Goal: Check status: Check status

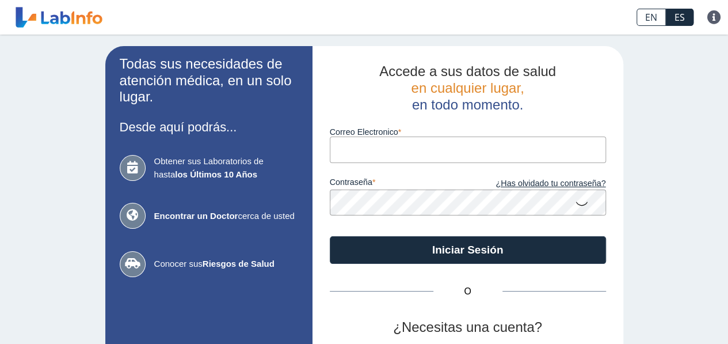
click at [387, 162] on input "Correo Electronico" at bounding box center [468, 149] width 276 height 26
type input "[EMAIL_ADDRESS][DOMAIN_NAME]"
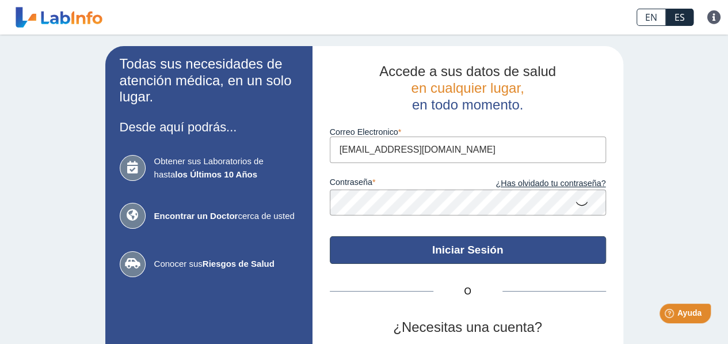
click at [493, 253] on button "Iniciar Sesión" at bounding box center [468, 250] width 276 height 28
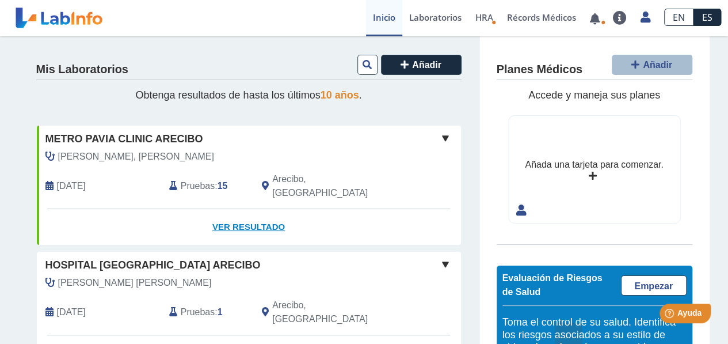
click at [248, 213] on link "Ver Resultado" at bounding box center [249, 227] width 424 height 36
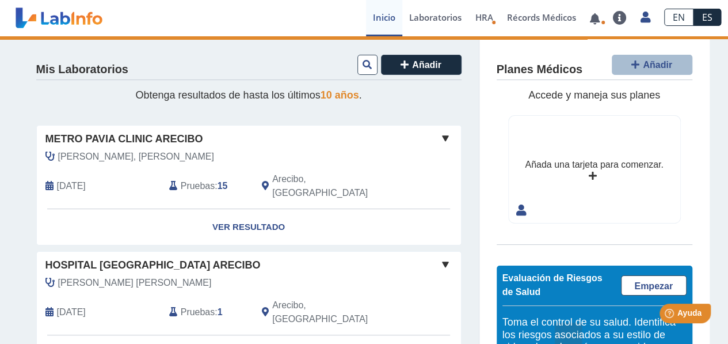
click at [441, 136] on span at bounding box center [446, 138] width 14 height 14
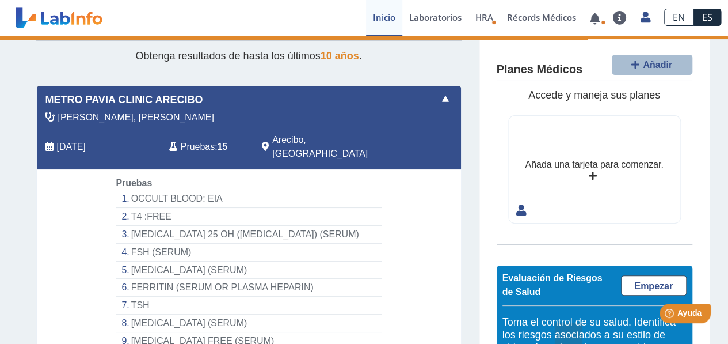
scroll to position [58, 0]
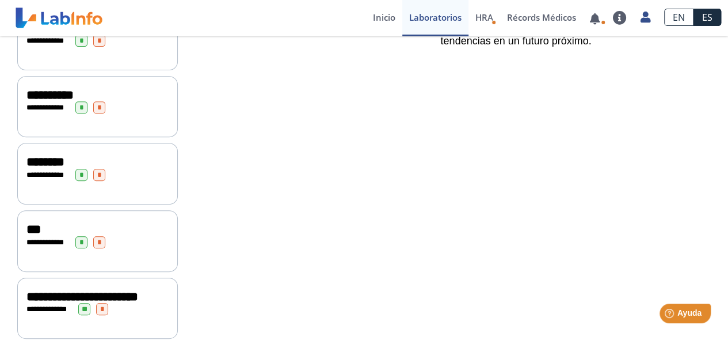
scroll to position [181, 0]
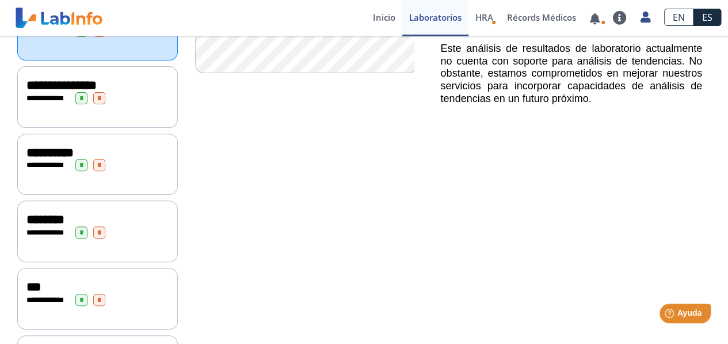
click at [45, 94] on span "**********" at bounding box center [48, 97] width 32 height 7
